Goal: Task Accomplishment & Management: Manage account settings

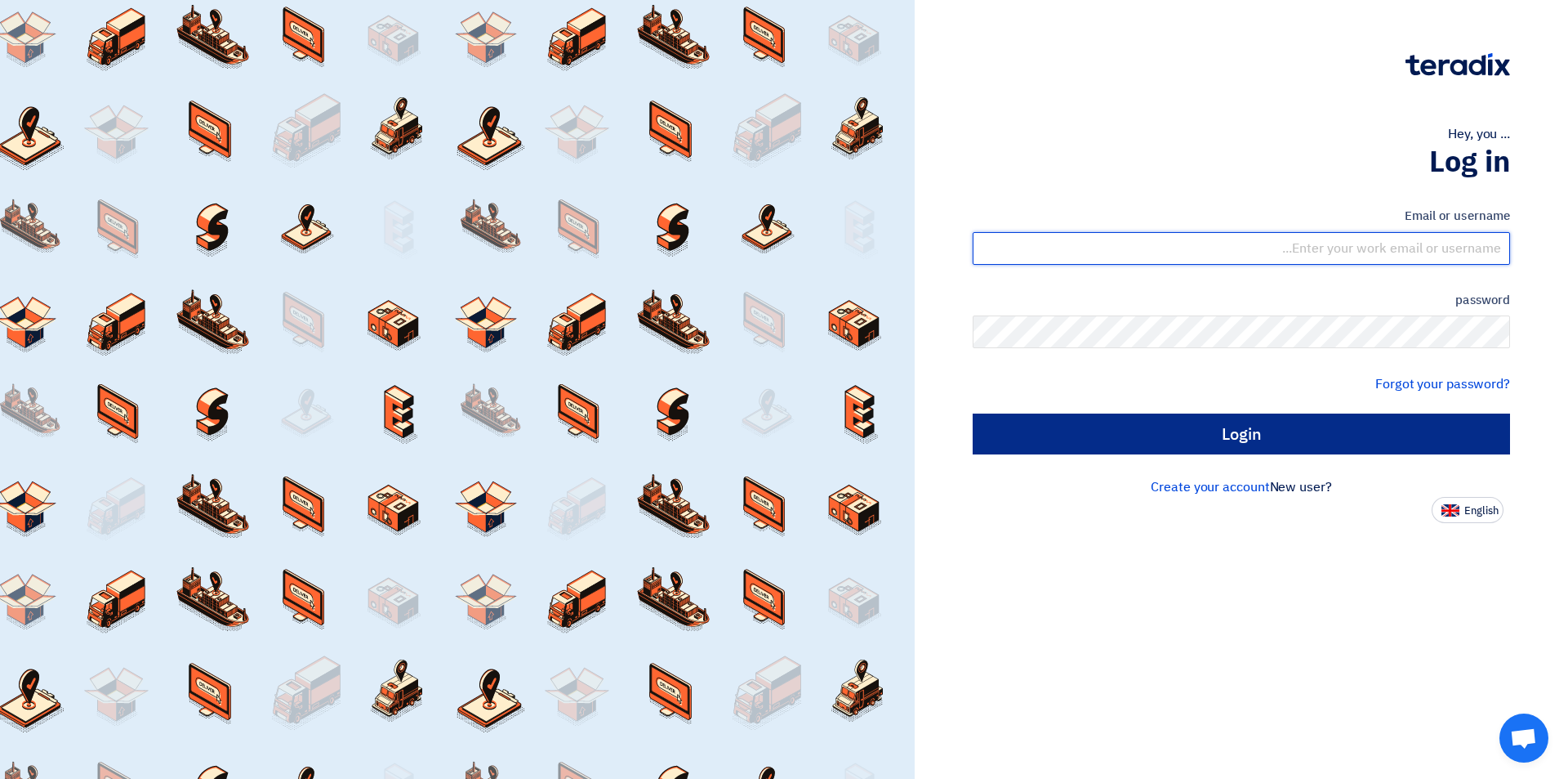
type input "[EMAIL_ADDRESS][DOMAIN_NAME]"
click at [1119, 447] on input "Login" at bounding box center [1241, 434] width 537 height 41
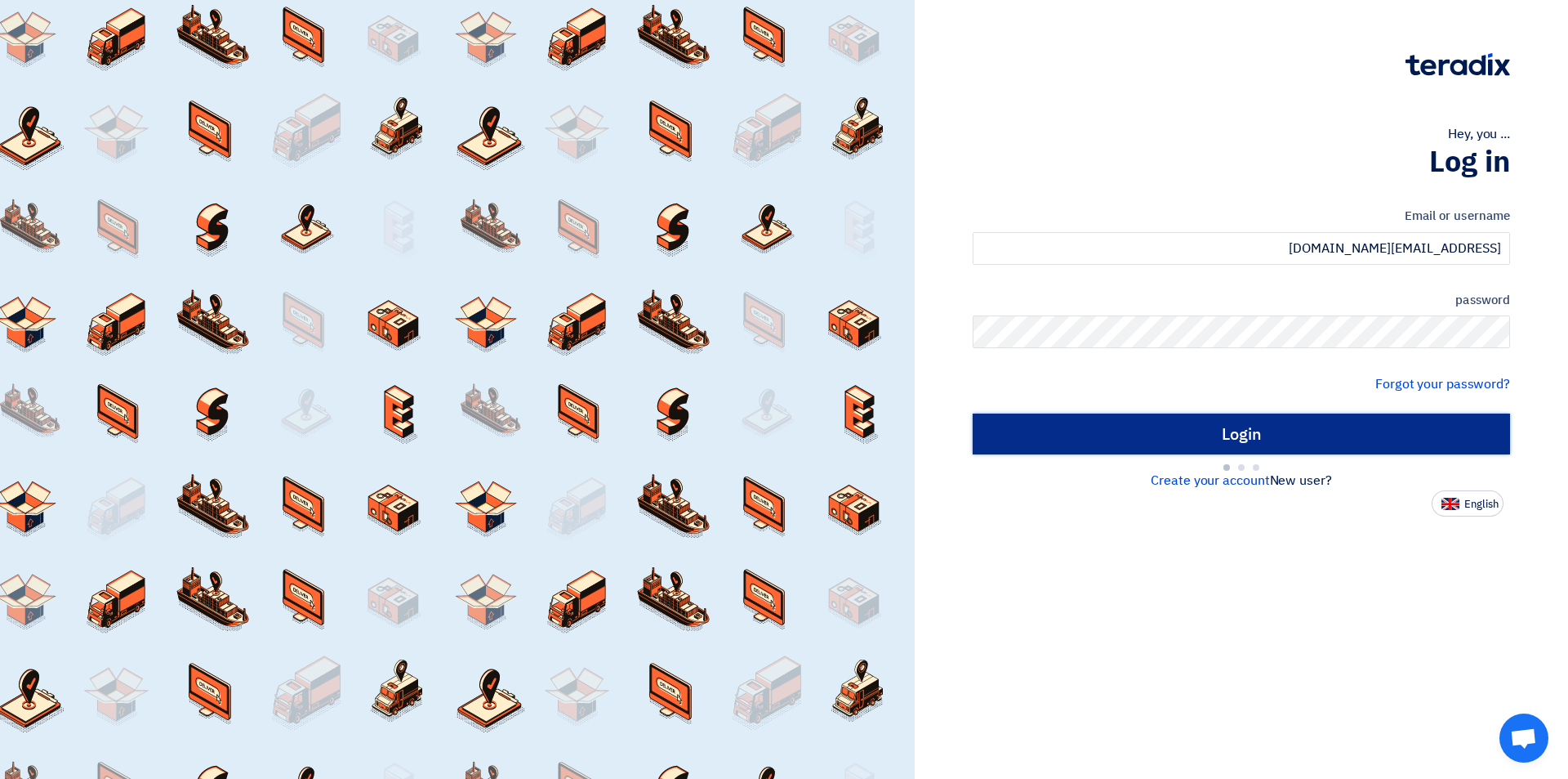
type input "Sign in"
